Goal: Task Accomplishment & Management: Manage account settings

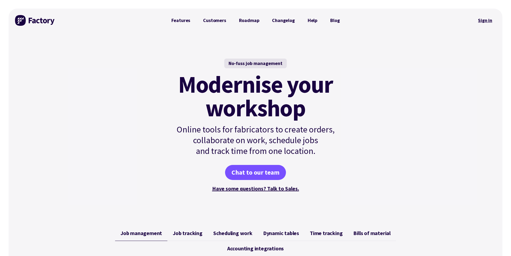
click at [484, 23] on link "Sign in" at bounding box center [486, 20] width 22 height 12
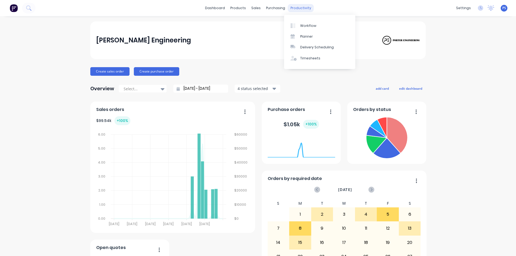
click at [303, 26] on div "Workflow" at bounding box center [308, 25] width 16 height 5
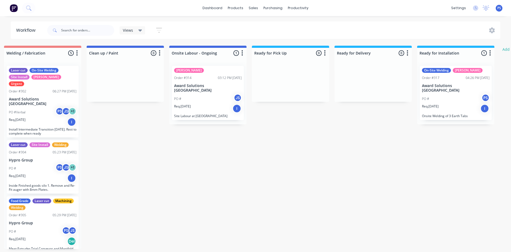
scroll to position [0, 333]
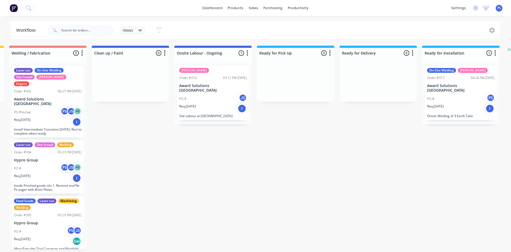
click at [241, 80] on div "03:12 PM [DATE]" at bounding box center [235, 77] width 24 height 5
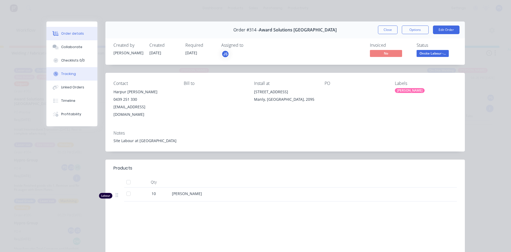
click at [81, 70] on button "Tracking" at bounding box center [71, 73] width 51 height 13
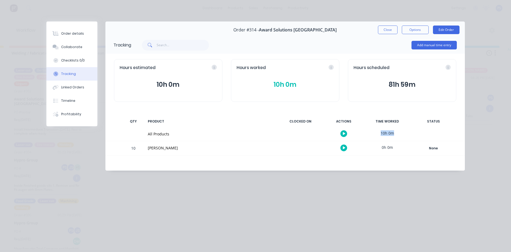
drag, startPoint x: 380, startPoint y: 133, endPoint x: 403, endPoint y: 133, distance: 22.3
click at [403, 133] on div "10h 0m" at bounding box center [388, 133] width 40 height 12
click at [430, 49] on button "Add manual time entry" at bounding box center [434, 45] width 45 height 9
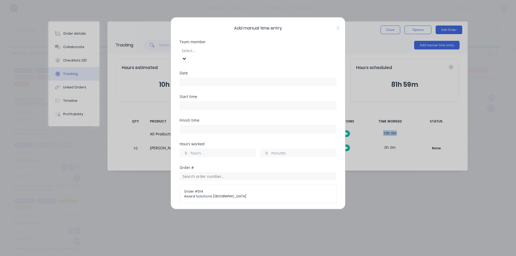
click at [258, 49] on div at bounding box center [219, 50] width 77 height 7
click at [185, 56] on icon at bounding box center [181, 58] width 5 height 5
drag, startPoint x: 324, startPoint y: 51, endPoint x: 331, endPoint y: 50, distance: 6.5
click at [185, 56] on div at bounding box center [181, 59] width 5 height 6
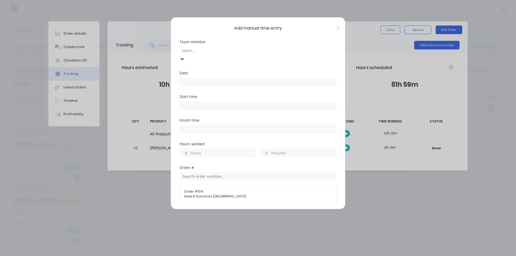
click at [185, 56] on div at bounding box center [181, 59] width 5 height 6
click at [185, 56] on icon at bounding box center [181, 58] width 5 height 5
click at [184, 58] on icon at bounding box center [181, 59] width 3 height 2
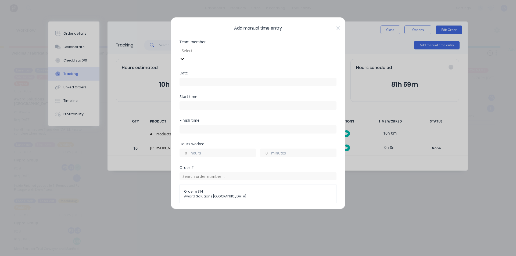
click at [185, 56] on icon at bounding box center [181, 58] width 5 height 5
type input "[PERSON_NAME]"
drag, startPoint x: 329, startPoint y: 28, endPoint x: 332, endPoint y: 28, distance: 3.0
click at [331, 28] on span "Add manual time entry" at bounding box center [257, 28] width 157 height 6
click at [332, 28] on span "Add manual time entry" at bounding box center [257, 28] width 157 height 6
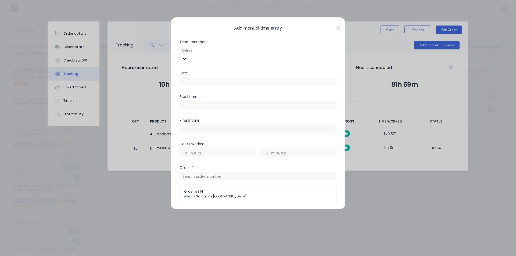
click at [332, 29] on span "Add manual time entry" at bounding box center [257, 28] width 157 height 6
click at [336, 28] on div "Add manual time entry Team member Select... Date Start time Finish time Hours w…" at bounding box center [257, 113] width 175 height 192
click at [335, 29] on div "Add manual time entry Team member Select... Date Start time Finish time Hours w…" at bounding box center [257, 113] width 175 height 192
click at [336, 29] on icon at bounding box center [337, 28] width 3 height 4
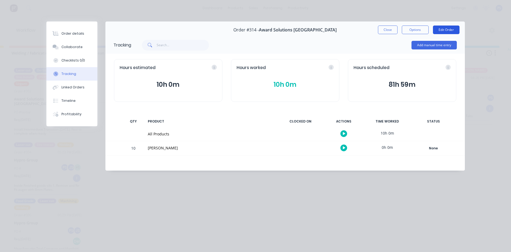
click at [448, 29] on button "Edit Order" at bounding box center [446, 30] width 27 height 9
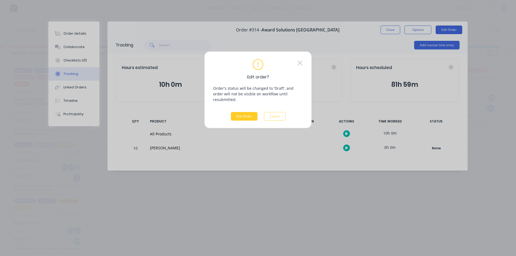
click at [249, 112] on button "Edit Order" at bounding box center [244, 116] width 27 height 9
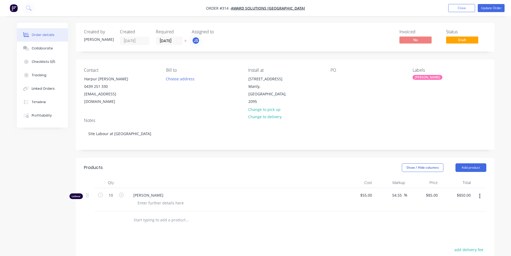
click at [195, 40] on div "JS" at bounding box center [196, 41] width 8 height 8
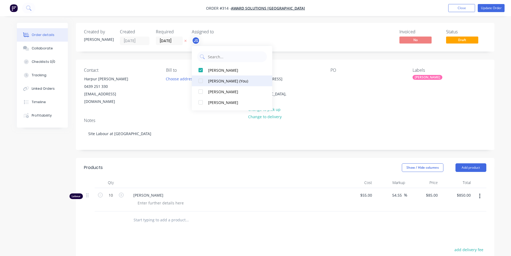
click at [208, 84] on button "[PERSON_NAME] (You)" at bounding box center [232, 80] width 81 height 11
click at [207, 103] on button "[PERSON_NAME]" at bounding box center [232, 102] width 81 height 11
click at [336, 42] on div "Invoiced No Status Draft" at bounding box center [366, 37] width 241 height 16
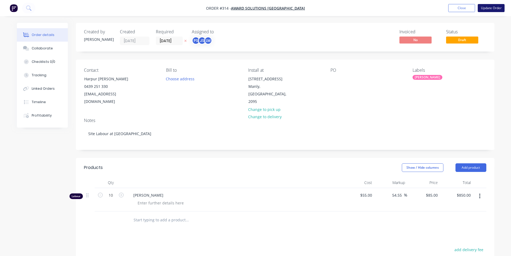
click at [498, 8] on button "Update Order" at bounding box center [491, 8] width 27 height 8
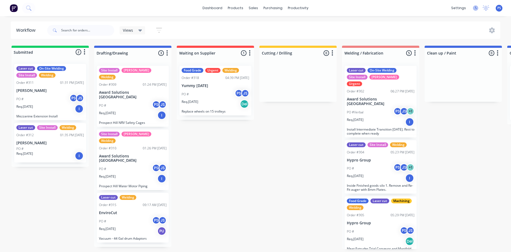
click at [476, 8] on icon at bounding box center [475, 7] width 5 height 5
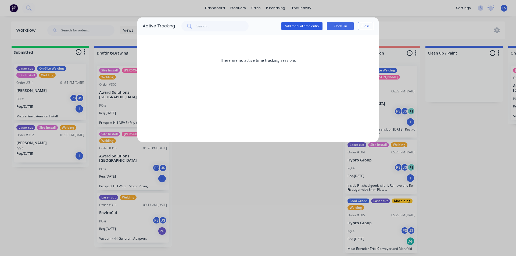
click at [316, 25] on button "Add manual time entry" at bounding box center [301, 26] width 41 height 8
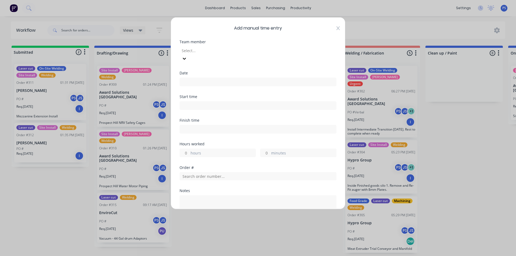
click at [336, 26] on icon at bounding box center [337, 28] width 3 height 4
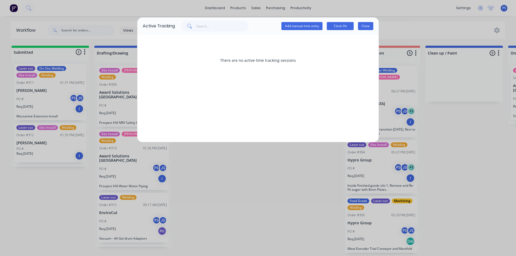
click at [367, 25] on button "Close" at bounding box center [365, 26] width 15 height 8
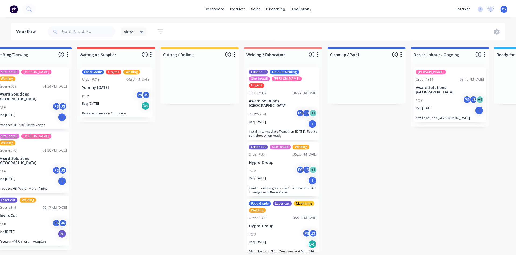
scroll to position [0, 227]
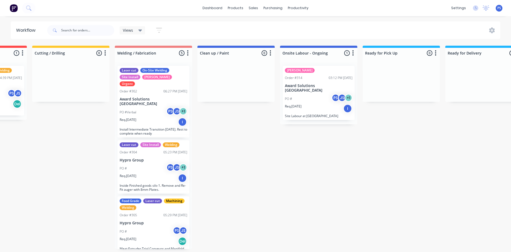
click at [341, 115] on div "SYD WTR Order #314 03:12 PM [DATE] Award Solutions Australia PO # PS JS + 1 Req…" at bounding box center [318, 92] width 77 height 63
click at [343, 104] on div "Req. [DATE] I" at bounding box center [319, 108] width 68 height 9
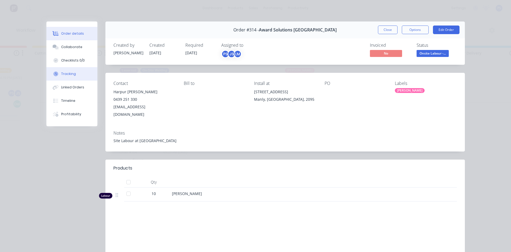
click at [75, 68] on button "Tracking" at bounding box center [71, 73] width 51 height 13
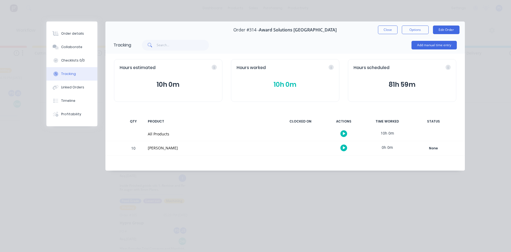
click at [430, 50] on div "Add manual time entry" at bounding box center [434, 45] width 45 height 16
click at [430, 49] on button "Add manual time entry" at bounding box center [434, 45] width 45 height 9
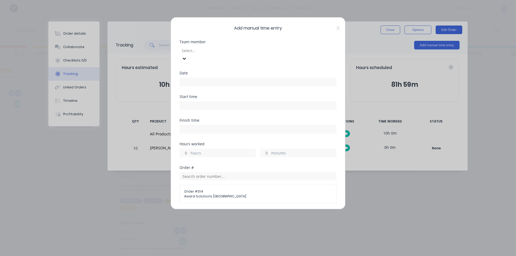
click at [248, 55] on div "Select..." at bounding box center [219, 50] width 81 height 8
click at [251, 51] on div at bounding box center [219, 50] width 77 height 7
click at [227, 52] on div at bounding box center [219, 50] width 77 height 7
click at [55, 224] on div "[PERSON_NAME]" at bounding box center [28, 227] width 511 height 6
click at [233, 78] on input at bounding box center [258, 82] width 156 height 8
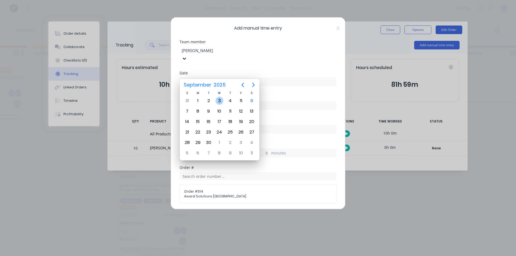
click at [218, 101] on div "3" at bounding box center [219, 101] width 8 height 8
type input "[DATE]"
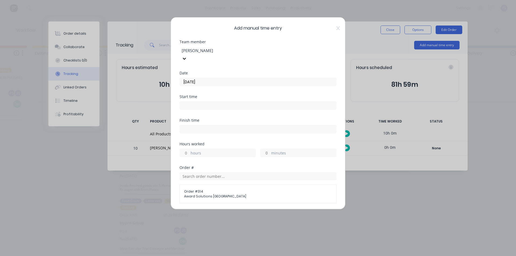
click at [218, 101] on input at bounding box center [258, 105] width 156 height 8
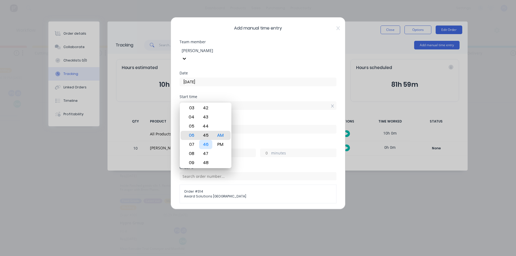
type input "06:45 AM"
click at [284, 133] on div "Finish time" at bounding box center [257, 130] width 157 height 24
click at [261, 125] on input at bounding box center [258, 129] width 156 height 8
type input "10:16 AM"
type input "3"
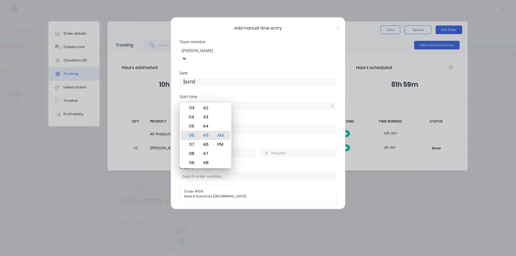
type input "31"
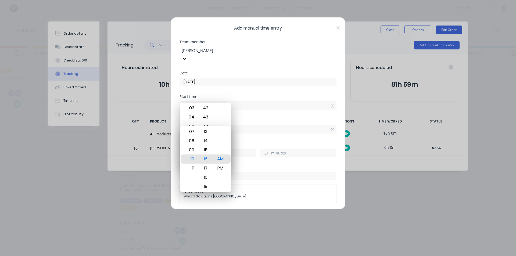
click at [290, 103] on div "Start time 06:45 AM" at bounding box center [257, 107] width 157 height 24
click at [263, 103] on div "Start time 06:45 AM" at bounding box center [257, 107] width 157 height 24
click at [259, 101] on input "06:45 AM" at bounding box center [258, 105] width 156 height 8
click at [233, 95] on div "Start time 06:45 AM" at bounding box center [257, 102] width 157 height 15
click at [234, 83] on div "Date [DATE]" at bounding box center [257, 83] width 157 height 24
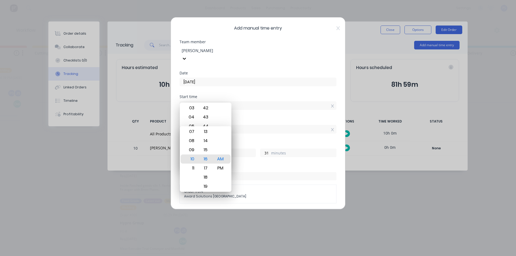
click at [204, 95] on div "Start time" at bounding box center [257, 97] width 157 height 4
click at [201, 101] on input "06:45 AM" at bounding box center [258, 105] width 156 height 8
drag, startPoint x: 228, startPoint y: 99, endPoint x: 234, endPoint y: 110, distance: 12.5
click at [229, 101] on input "06:45 AM" at bounding box center [258, 105] width 156 height 8
type input "11:16 AM"
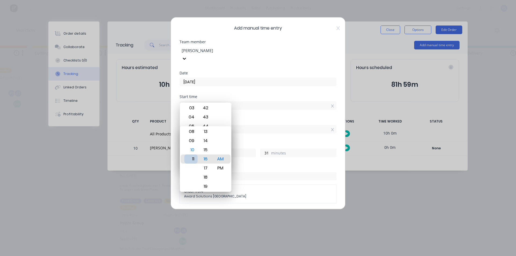
type input "4"
type input "12:16 AM"
type input "17"
type input "03:16 AM"
type input "20"
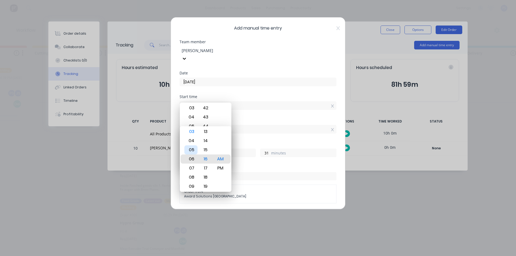
type input "08:16 AM"
type input "1"
type input "05:16 AM"
type input "22"
type input "05:00 AM"
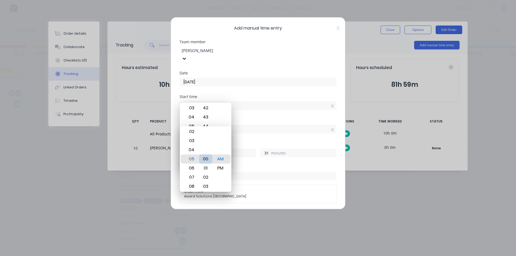
type input "15"
type input "05:00 PM"
type input "10"
click at [295, 128] on div "Finish time 05:00 PM" at bounding box center [257, 130] width 157 height 24
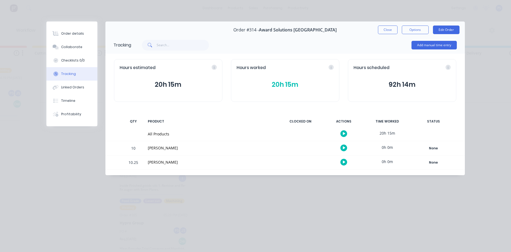
click at [246, 160] on div "[PERSON_NAME]" at bounding box center [211, 162] width 126 height 6
click at [431, 163] on div "None" at bounding box center [434, 162] width 39 height 7
click at [309, 154] on div at bounding box center [301, 148] width 40 height 14
click at [308, 157] on div at bounding box center [301, 162] width 40 height 14
click at [306, 159] on div at bounding box center [301, 162] width 40 height 14
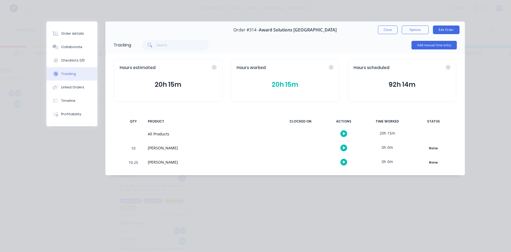
drag, startPoint x: 305, startPoint y: 159, endPoint x: 302, endPoint y: 161, distance: 4.2
click at [302, 161] on div at bounding box center [301, 162] width 40 height 14
click at [422, 34] on div "Order #314 - Award Solutions [GEOGRAPHIC_DATA] Close Options Edit Order" at bounding box center [286, 29] width 360 height 17
click at [422, 31] on button "Options" at bounding box center [415, 30] width 27 height 9
click at [364, 37] on div "Add manual time entry" at bounding box center [294, 45] width 326 height 16
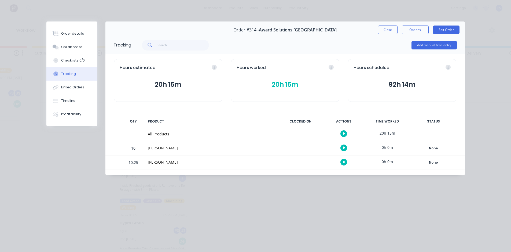
click at [133, 163] on div "10.25" at bounding box center [133, 162] width 16 height 13
drag, startPoint x: 125, startPoint y: 163, endPoint x: 145, endPoint y: 164, distance: 19.4
click at [145, 164] on div "10.25 [PERSON_NAME] 0h 0m None Create status None edit Clean up / Paint Complet…" at bounding box center [286, 162] width 360 height 14
click at [145, 164] on div "[PERSON_NAME]" at bounding box center [211, 162] width 133 height 14
click at [434, 45] on button "Add manual time entry" at bounding box center [434, 45] width 45 height 9
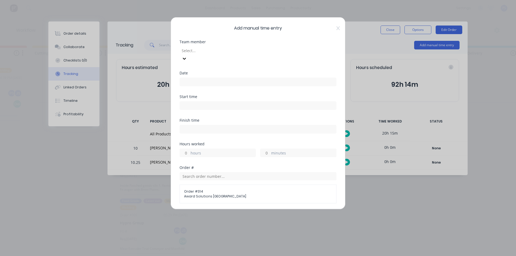
click at [269, 57] on div "Team member Select..." at bounding box center [257, 55] width 157 height 31
click at [258, 52] on div at bounding box center [219, 50] width 77 height 7
click at [185, 56] on icon at bounding box center [181, 58] width 5 height 5
click at [185, 56] on div at bounding box center [181, 59] width 5 height 6
click at [94, 224] on div "[PERSON_NAME]" at bounding box center [28, 227] width 511 height 6
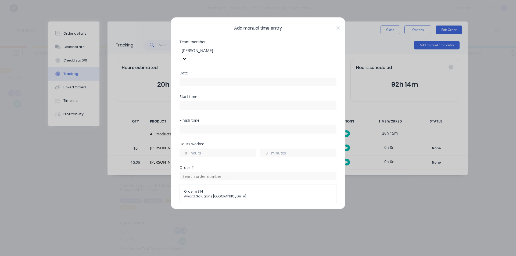
click at [231, 78] on input at bounding box center [258, 82] width 156 height 8
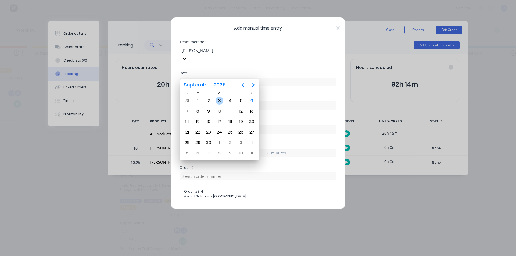
click at [220, 100] on div "3" at bounding box center [219, 101] width 8 height 8
type input "[DATE]"
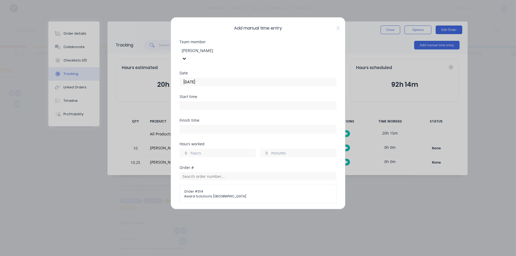
click at [223, 101] on input at bounding box center [258, 105] width 156 height 8
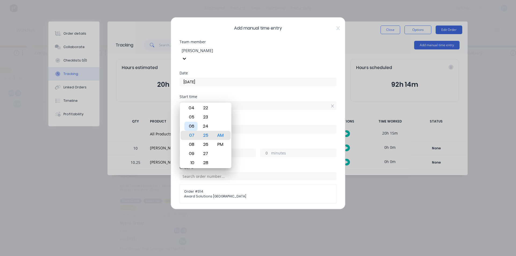
click at [195, 129] on div "06" at bounding box center [190, 126] width 13 height 9
click at [208, 120] on div "45" at bounding box center [205, 117] width 13 height 9
type input "06:45 AM"
click at [245, 129] on div "Finish time" at bounding box center [257, 130] width 157 height 24
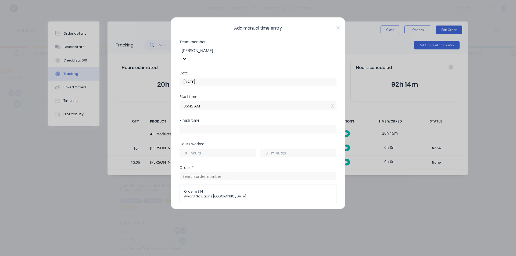
click at [250, 125] on input at bounding box center [258, 129] width 156 height 8
type input "10:17 AM"
type input "3"
type input "32"
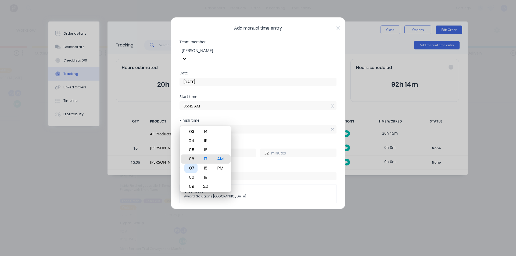
type input "06:17 AM"
type input "23"
type input "05:17 AM"
type input "22"
type input "04:17 AM"
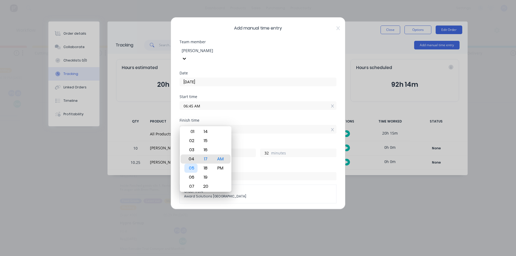
type input "21"
type input "04:09 AM"
type input "24"
type input "04:00 AM"
type input "15"
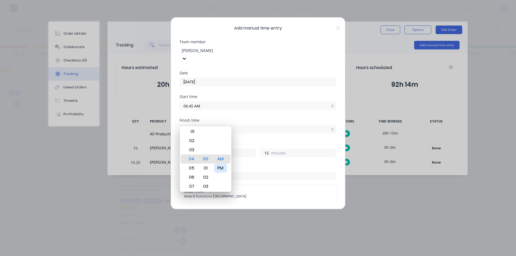
type input "04:00 PM"
type input "9"
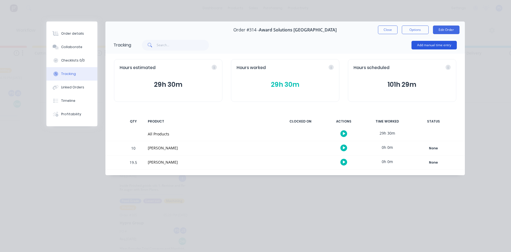
click at [429, 46] on button "Add manual time entry" at bounding box center [434, 45] width 45 height 9
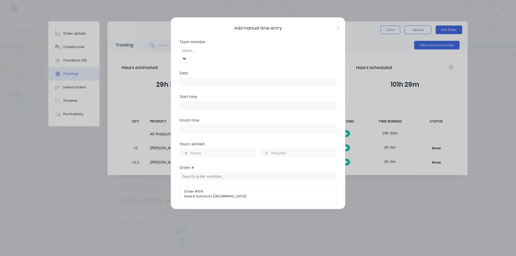
click at [231, 61] on div "Team member Select..." at bounding box center [257, 55] width 157 height 31
click at [231, 54] on div at bounding box center [219, 50] width 77 height 7
click at [64, 224] on div "[PERSON_NAME]" at bounding box center [28, 227] width 511 height 6
click at [215, 78] on input at bounding box center [258, 82] width 156 height 8
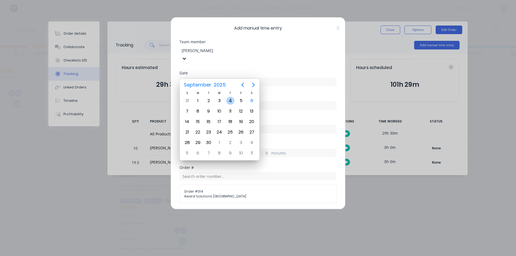
click at [228, 102] on div "4" at bounding box center [230, 101] width 8 height 8
type input "[DATE]"
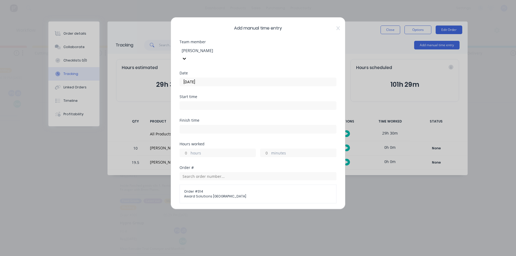
click at [226, 100] on div at bounding box center [257, 105] width 157 height 10
click at [226, 101] on input at bounding box center [258, 105] width 156 height 8
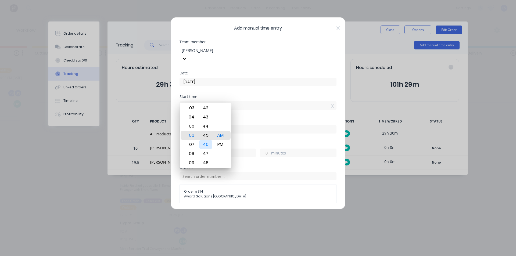
type input "06:45 AM"
click at [247, 130] on div "Finish time" at bounding box center [257, 130] width 157 height 24
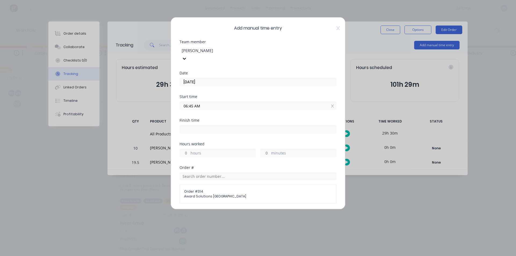
click at [238, 125] on input at bounding box center [258, 129] width 156 height 8
type input "10:17 AM"
type input "3"
type input "32"
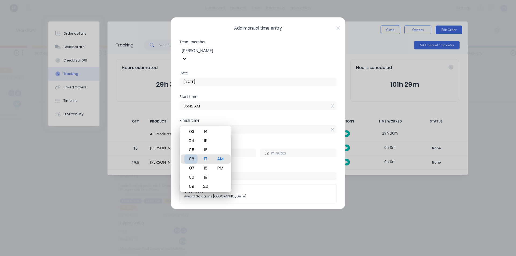
type input "06:17 AM"
type input "23"
type input "04:17 AM"
type input "21"
type input "04:10 AM"
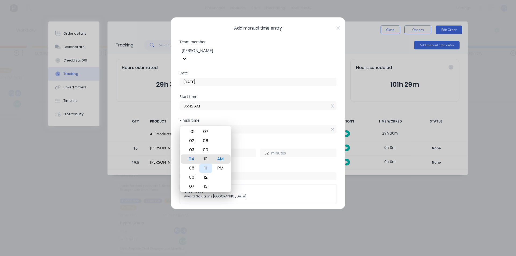
type input "25"
type input "04:00 AM"
type input "15"
type input "12:00 AM"
type input "17"
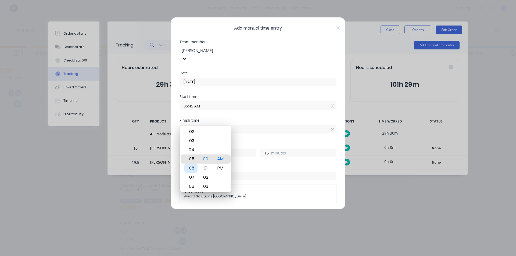
type input "04:00 AM"
type input "21"
type input "05:00 AM"
type input "22"
type input "05:00 PM"
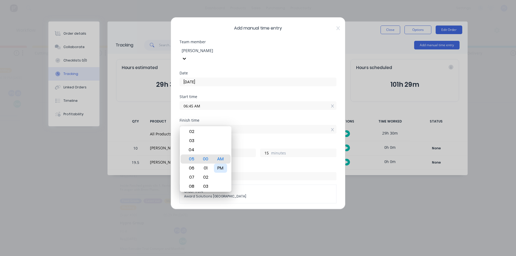
type input "10"
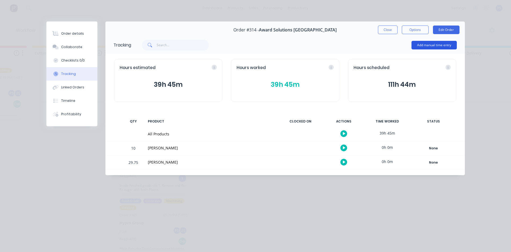
click at [440, 46] on button "Add manual time entry" at bounding box center [434, 45] width 45 height 9
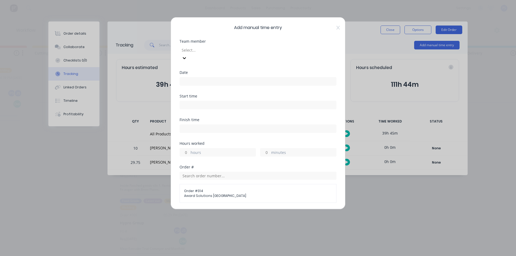
scroll to position [0, 0]
click at [209, 54] on div "Select..." at bounding box center [219, 50] width 81 height 8
click at [73, 224] on div "[PERSON_NAME]" at bounding box center [28, 227] width 511 height 6
click at [226, 78] on input at bounding box center [258, 82] width 156 height 8
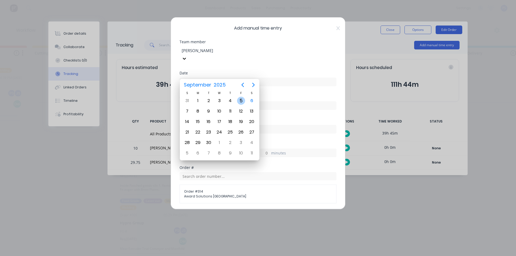
click at [243, 101] on div "5" at bounding box center [241, 101] width 8 height 8
type input "[DATE]"
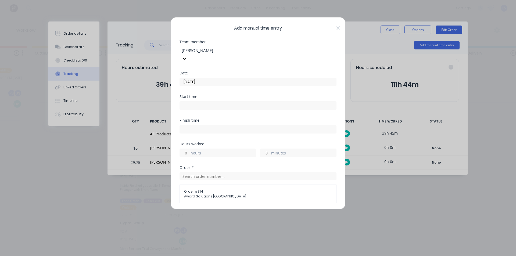
click at [239, 95] on div "Start time" at bounding box center [257, 97] width 157 height 4
click at [238, 101] on input at bounding box center [258, 105] width 156 height 8
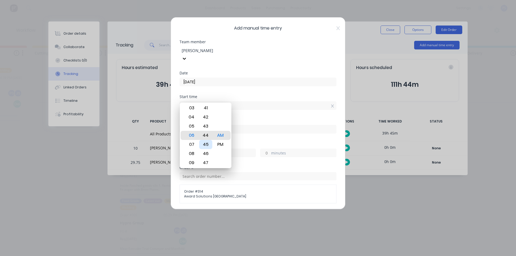
type input "06:45 AM"
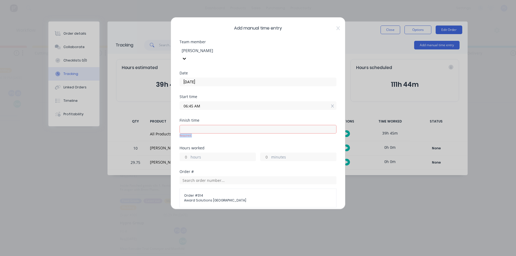
click at [275, 125] on div "Required." at bounding box center [257, 131] width 157 height 13
click at [237, 125] on input at bounding box center [258, 129] width 156 height 8
type input "10:18 AM"
type input "3"
type input "33"
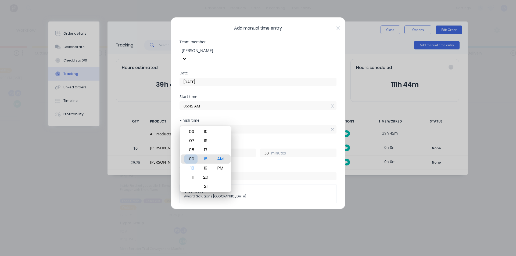
type input "09:18 AM"
type input "2"
type input "08:18 AM"
type input "1"
type input "07:18 AM"
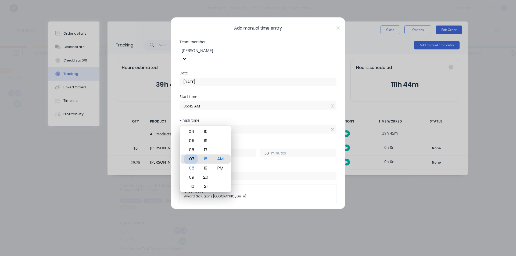
type input "0"
type input "06:18 AM"
type input "23"
type input "05:18 AM"
type input "22"
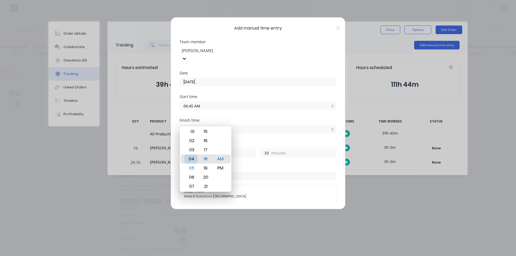
type input "04:18 AM"
type input "21"
type input "04:28 AM"
type input "43"
type input "04:29 AM"
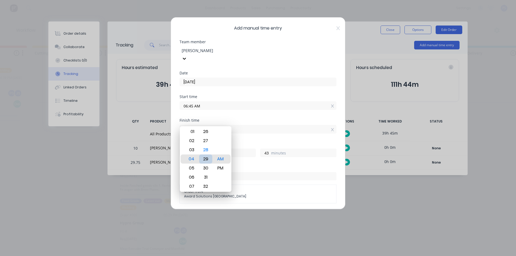
type input "44"
type input "05:29 AM"
type input "22"
type input "05:00 AM"
type input "15"
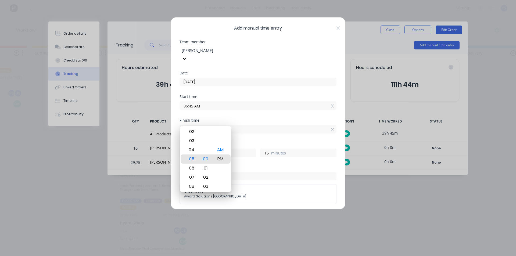
type input "05:00 PM"
type input "10"
click at [211, 125] on label "05:00 PM" at bounding box center [257, 129] width 157 height 9
click at [211, 125] on input "05:00 PM" at bounding box center [258, 129] width 156 height 8
click at [218, 160] on div "PM" at bounding box center [220, 158] width 13 height 9
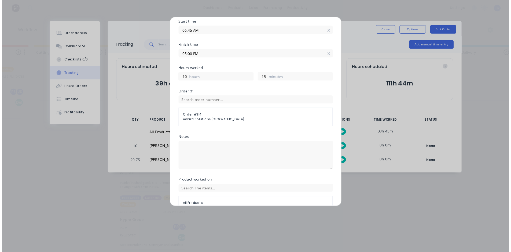
scroll to position [96, 0]
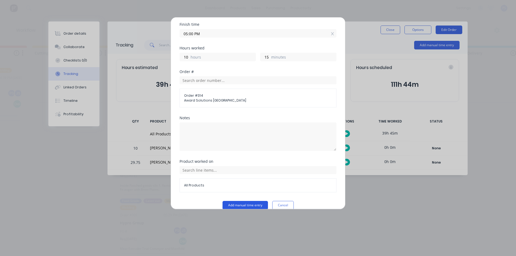
click at [244, 201] on button "Add manual time entry" at bounding box center [244, 205] width 45 height 9
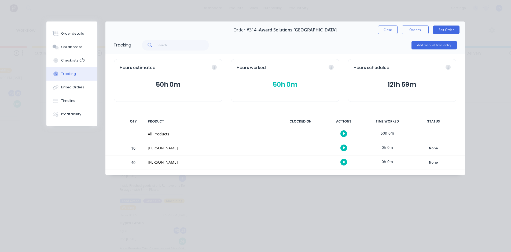
click at [384, 35] on div "Order #314 - Award Solutions [GEOGRAPHIC_DATA] Close Options Edit Order" at bounding box center [286, 29] width 360 height 17
click at [388, 30] on button "Close" at bounding box center [388, 30] width 20 height 9
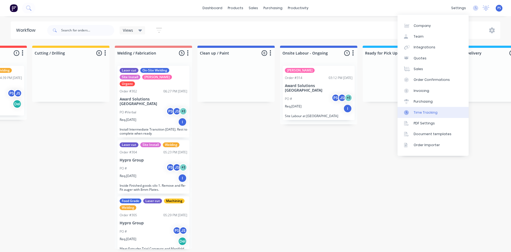
click at [434, 113] on div "Time Tracking" at bounding box center [426, 112] width 24 height 5
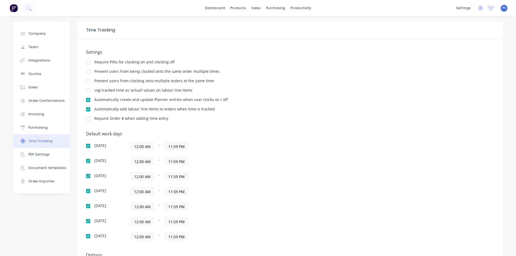
click at [5, 8] on div at bounding box center [17, 8] width 35 height 11
click at [17, 9] on img at bounding box center [14, 8] width 8 height 8
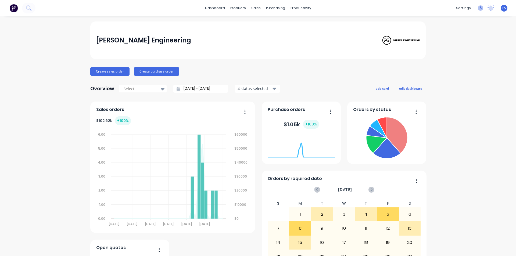
click at [477, 8] on icon at bounding box center [479, 7] width 5 height 5
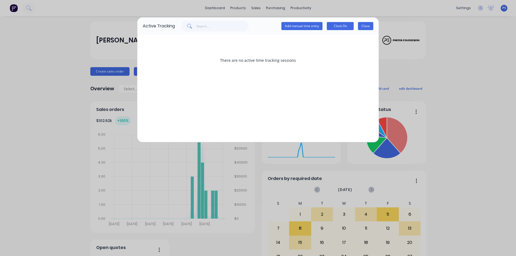
click at [371, 26] on button "Close" at bounding box center [365, 26] width 15 height 8
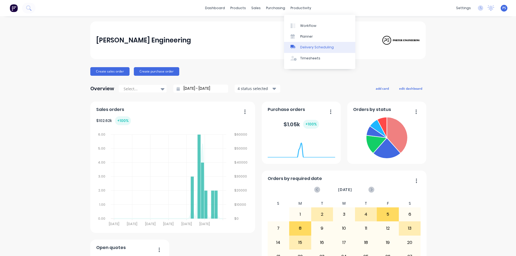
click at [306, 47] on div "Delivery Scheduling" at bounding box center [317, 47] width 34 height 5
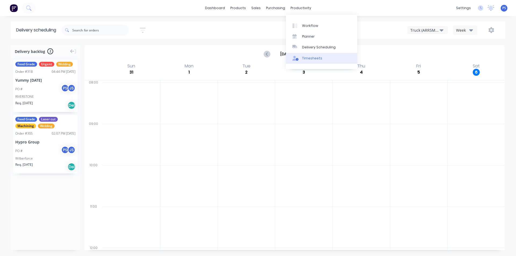
click at [316, 59] on div "Timesheets" at bounding box center [312, 58] width 20 height 5
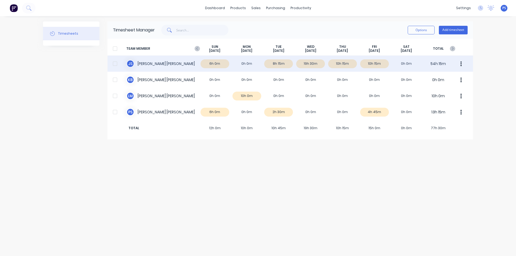
click at [247, 64] on div "J S [PERSON_NAME] 6h 0m 0h 0m 8h 15m 19h 30m 10h 15m 10h 15m 0h 0m 54h 15m" at bounding box center [289, 64] width 365 height 16
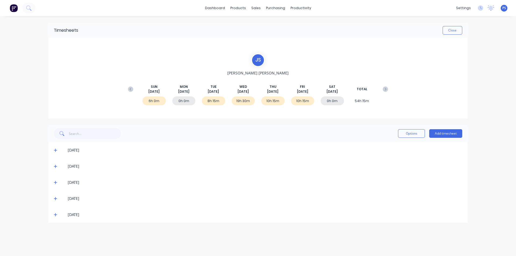
click at [235, 99] on div "19h 30m" at bounding box center [242, 100] width 23 height 9
click at [56, 180] on span at bounding box center [56, 182] width 5 height 5
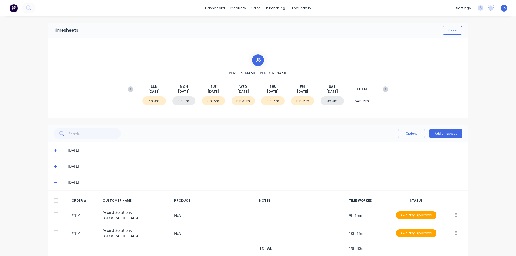
scroll to position [27, 0]
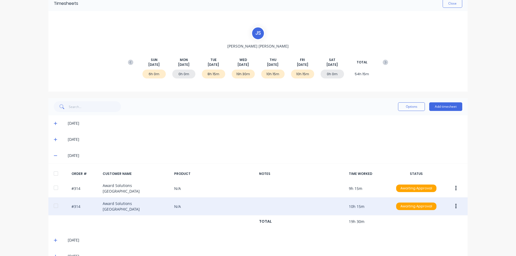
click at [455, 204] on icon "button" at bounding box center [455, 206] width 1 height 6
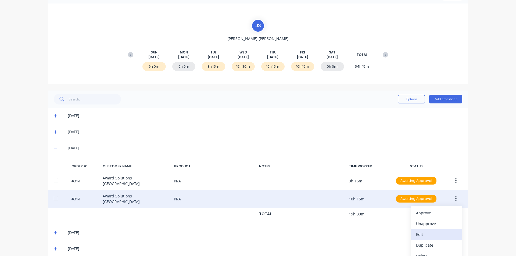
scroll to position [38, 0]
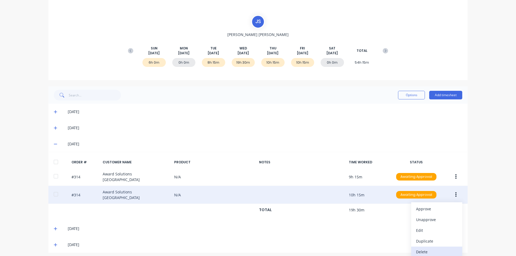
click at [433, 248] on div "Delete" at bounding box center [436, 252] width 41 height 8
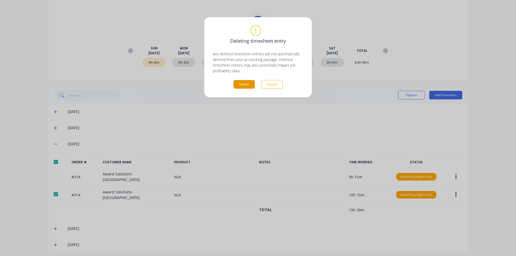
click at [248, 85] on button "Delete" at bounding box center [243, 84] width 21 height 9
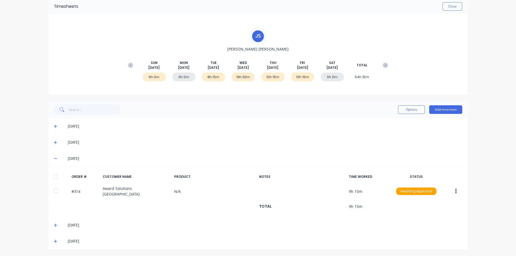
scroll to position [22, 0]
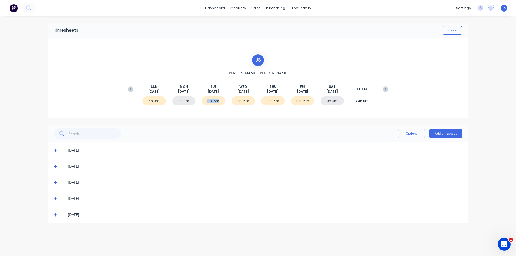
drag, startPoint x: 206, startPoint y: 100, endPoint x: 217, endPoint y: 100, distance: 10.7
click at [217, 100] on div "8h 15m" at bounding box center [213, 100] width 23 height 9
click at [60, 165] on div "02/09/25" at bounding box center [260, 166] width 403 height 6
click at [56, 165] on icon at bounding box center [55, 166] width 3 height 3
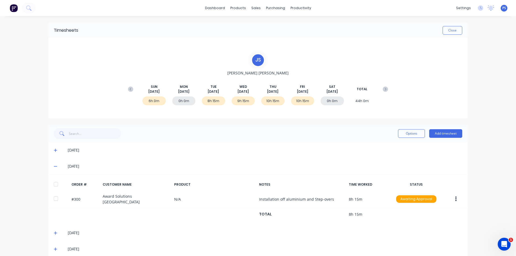
scroll to position [22, 0]
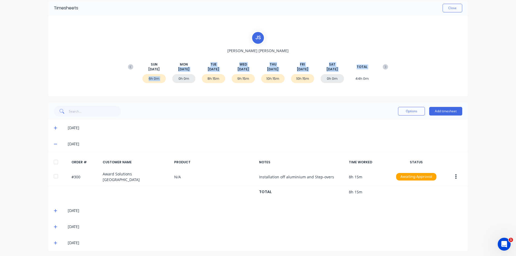
drag, startPoint x: 174, startPoint y: 79, endPoint x: 187, endPoint y: 63, distance: 20.0
click at [187, 63] on div "SUN Aug 31st MON Sep 1st TUE Sep 2nd WED Sep 3rd THU Sep 4th FRI Sep 5th SAT Se…" at bounding box center [257, 66] width 265 height 27
click at [187, 63] on div "MON Sep 1st" at bounding box center [183, 67] width 23 height 10
drag, startPoint x: 203, startPoint y: 80, endPoint x: 219, endPoint y: 81, distance: 15.9
click at [219, 81] on div "8h 15m" at bounding box center [213, 78] width 23 height 9
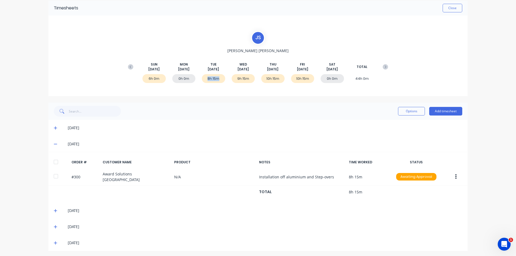
click at [219, 81] on div "8h 15m" at bounding box center [213, 78] width 23 height 9
click at [54, 142] on icon at bounding box center [55, 144] width 3 height 4
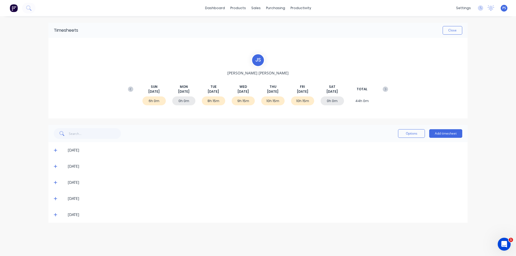
click at [56, 179] on div "[DATE]" at bounding box center [257, 182] width 419 height 16
click at [56, 181] on icon at bounding box center [55, 182] width 3 height 4
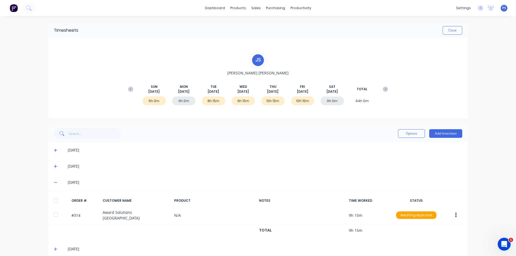
scroll to position [22, 0]
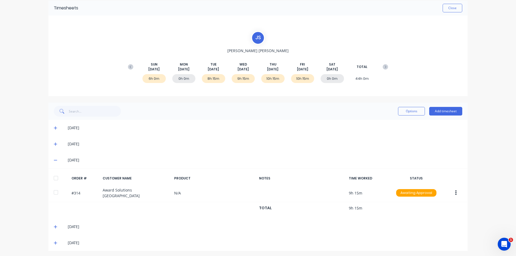
click at [333, 74] on div "6h 0m 0h 0m 8h 15m 9h 15m 10h 15m 10h 15m 0h 0m 44h 0m" at bounding box center [257, 80] width 265 height 16
click at [332, 82] on div "0h 0m" at bounding box center [331, 78] width 23 height 9
drag, startPoint x: 336, startPoint y: 76, endPoint x: 325, endPoint y: 77, distance: 11.1
click at [325, 77] on div "0h 0m" at bounding box center [331, 78] width 23 height 9
click at [322, 85] on div "6h 0m 0h 0m 8h 15m 9h 15m 10h 15m 10h 15m 0h 0m 44h 0m" at bounding box center [257, 80] width 265 height 16
